Goal: Task Accomplishment & Management: Complete application form

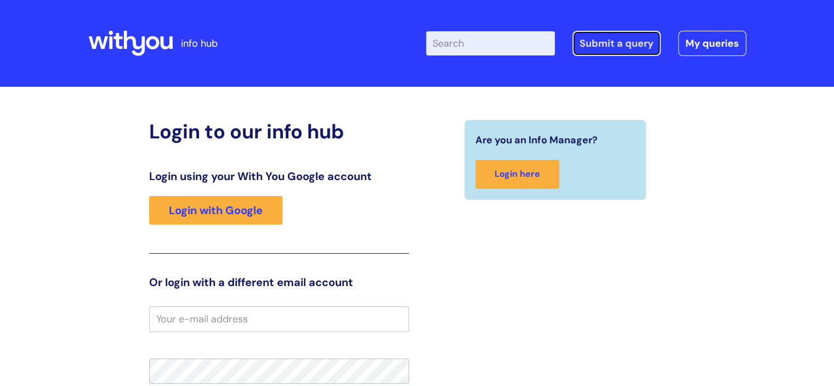
click at [614, 47] on link "Submit a query" at bounding box center [617, 43] width 88 height 25
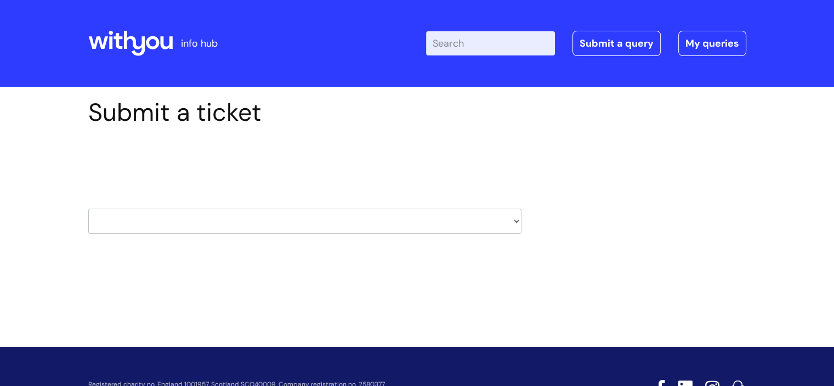
click at [516, 221] on select "HR / People IT and Support Clinical Drug Alerts Finance Accounts Data Support T…" at bounding box center [304, 220] width 433 height 25
select select "it_and_support"
click at [88, 208] on select "HR / People IT and Support Clinical Drug Alerts Finance Accounts Data Support T…" at bounding box center [304, 220] width 433 height 25
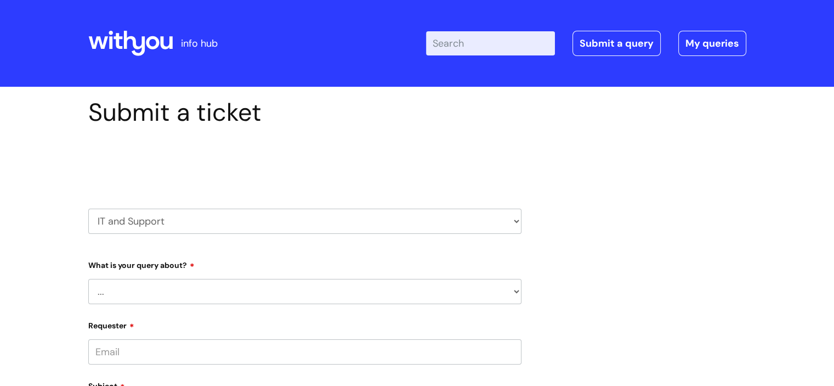
click at [516, 292] on select "... Mobile Phone Reset & MFA Accounts, Starters and Leavers IT Hardware issue I…" at bounding box center [304, 291] width 433 height 25
select select "System/software"
click at [88, 279] on select "... Mobile Phone Reset & MFA Accounts, Starters and Leavers IT Hardware issue I…" at bounding box center [304, 291] width 433 height 25
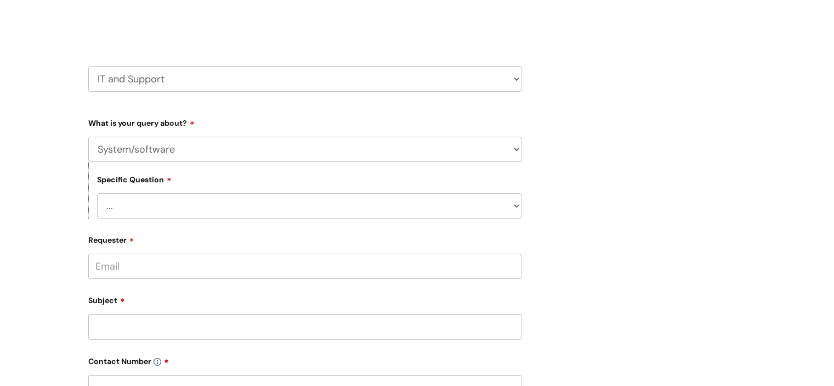
scroll to position [165, 0]
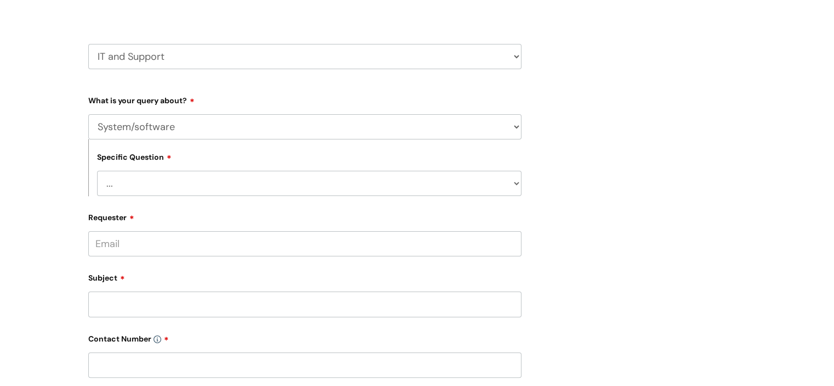
click at [516, 185] on select "... Halo PCMIS Iaptus NHS Email CJSM Email Mitel Another System Google (Workspa…" at bounding box center [309, 183] width 425 height 25
click at [795, 116] on div "Submit a ticket Select issue type HR / People IT and Support Clinical Drug Aler…" at bounding box center [417, 294] width 834 height 744
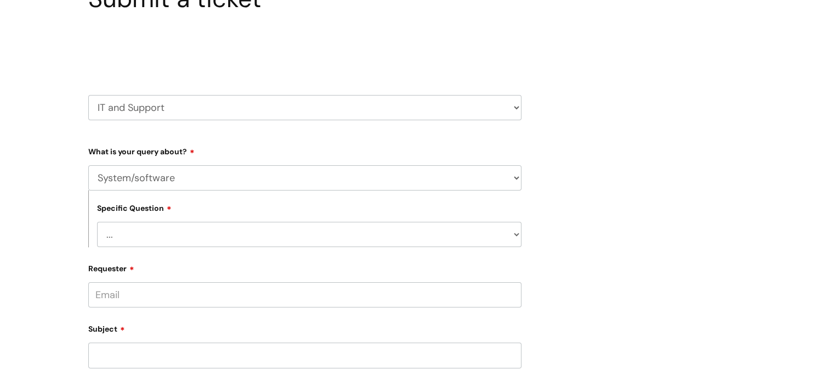
scroll to position [219, 0]
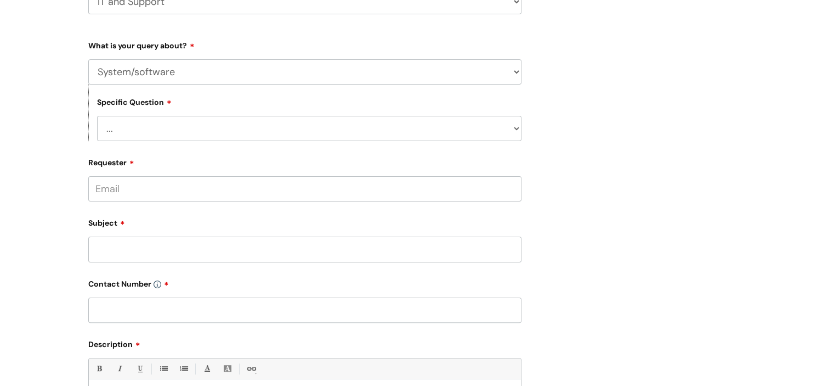
click at [518, 131] on select "... Halo PCMIS Iaptus NHS Email CJSM Email Mitel Another System Google (Workspa…" at bounding box center [309, 128] width 425 height 25
